Goal: Check status

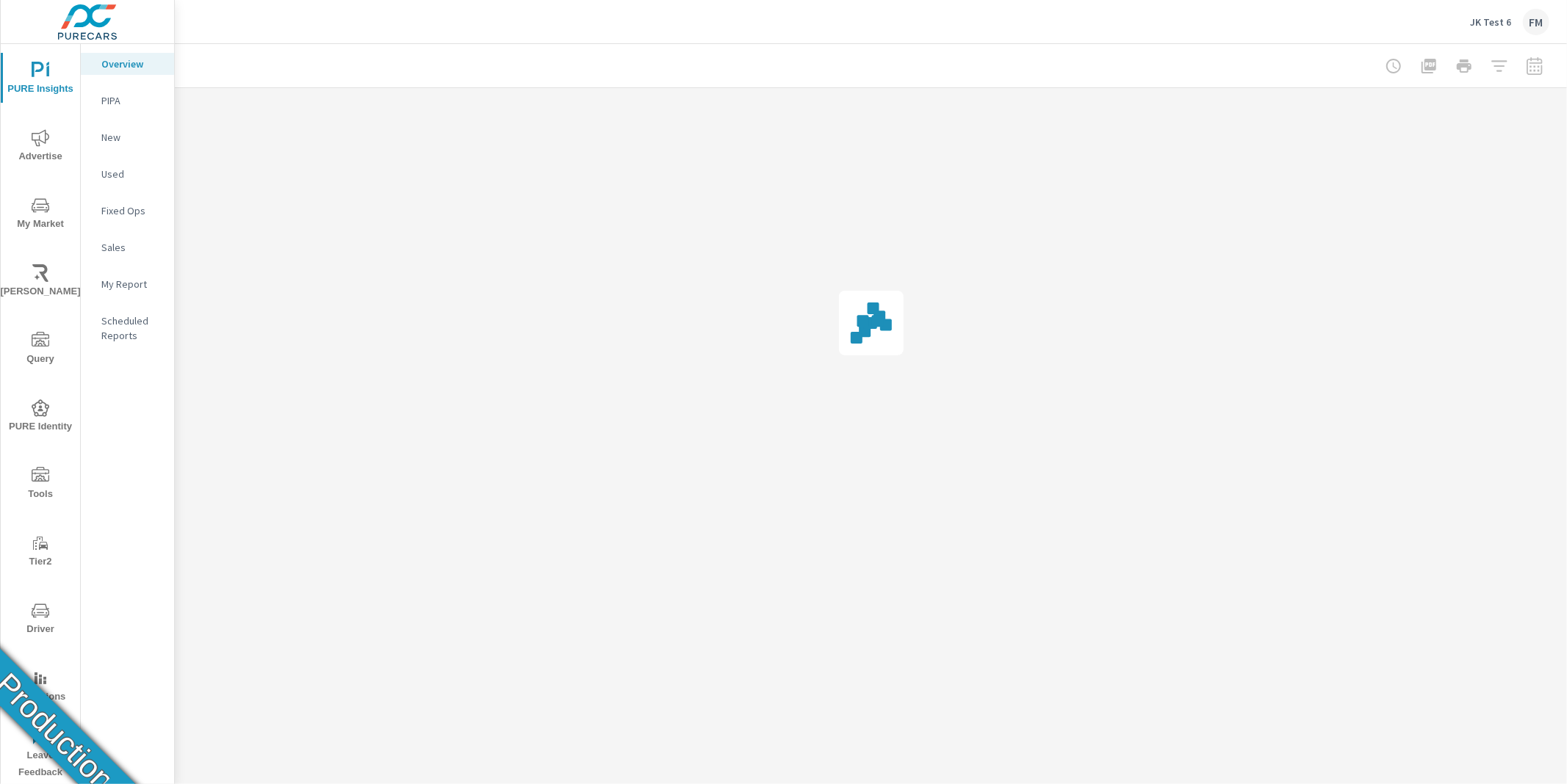
click at [43, 611] on icon "nav menu" at bounding box center [40, 610] width 17 height 17
